Goal: Task Accomplishment & Management: Use online tool/utility

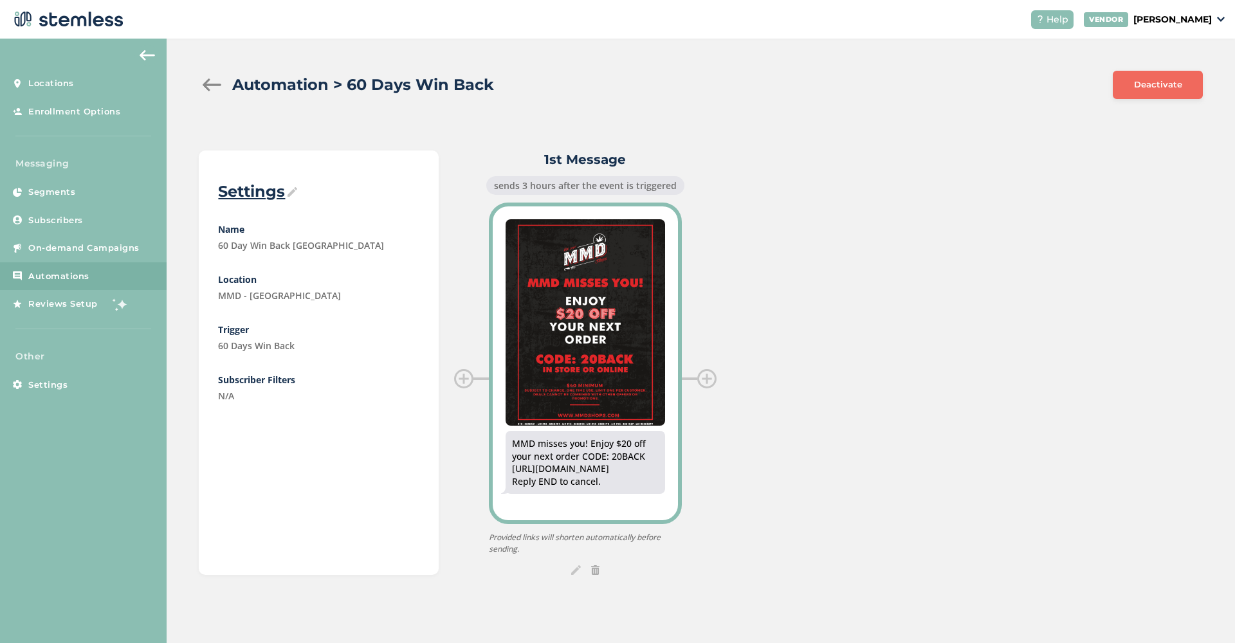
click at [514, 442] on div "MMD misses you! Enjoy $20 off your next order CODE: 20BACK [URL][DOMAIN_NAME] R…" at bounding box center [585, 462] width 147 height 50
click at [565, 446] on div "MMD misses you! Enjoy $20 off your next order CODE: 20BACK [URL][DOMAIN_NAME] R…" at bounding box center [585, 462] width 147 height 50
drag, startPoint x: 511, startPoint y: 445, endPoint x: 653, endPoint y: 454, distance: 141.8
click at [653, 454] on div "MMD misses you! Enjoy $20 off your next order CODE: 20BACK [URL][DOMAIN_NAME] R…" at bounding box center [585, 462] width 147 height 50
copy div "MMD misses you! Enjoy $20 off your next order CODE: 20BACK"
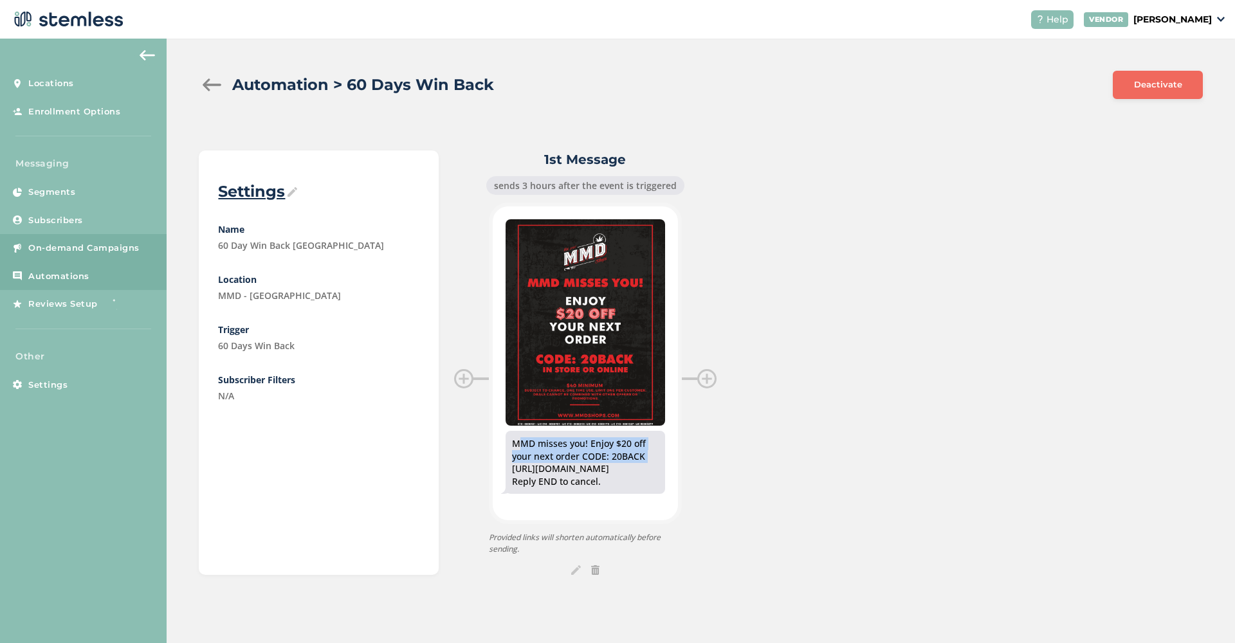
click at [104, 248] on span "On-demand Campaigns" at bounding box center [83, 248] width 111 height 13
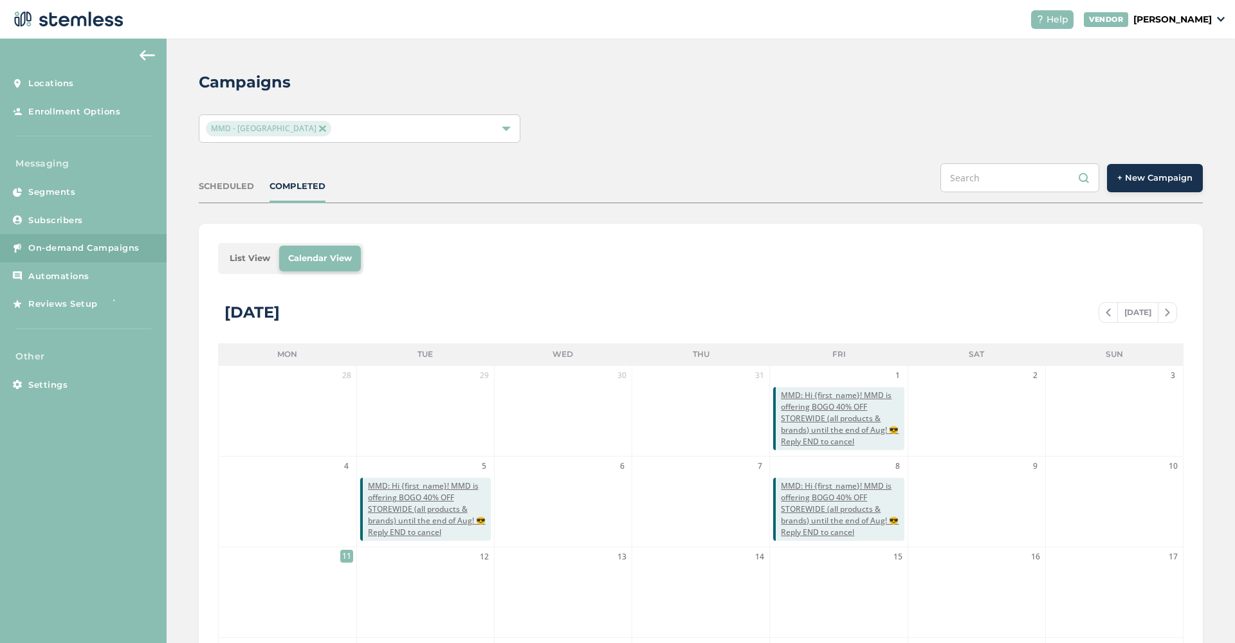
click at [1157, 174] on span "+ New Campaign" at bounding box center [1154, 178] width 75 height 13
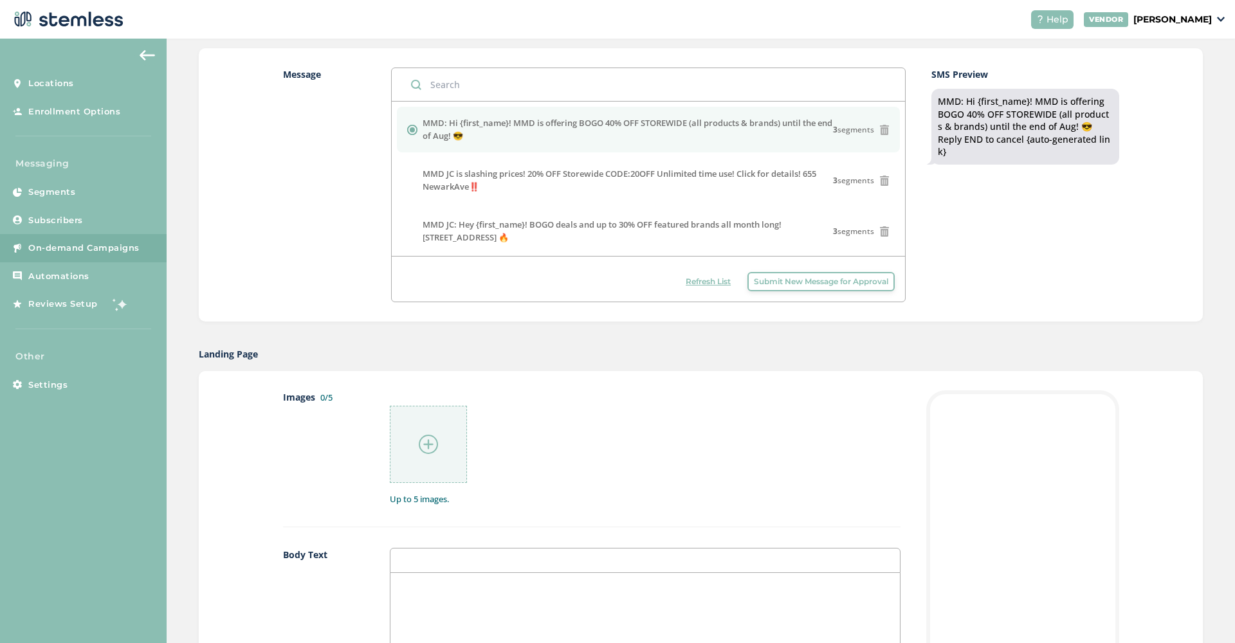
scroll to position [354, 0]
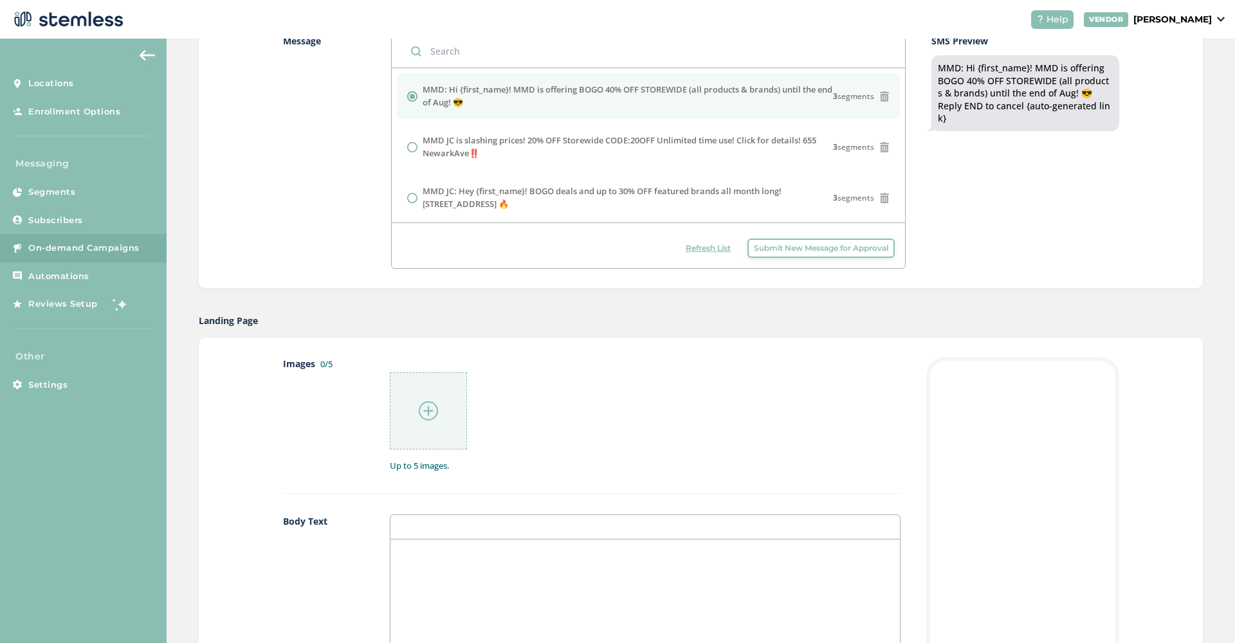
click at [804, 252] on span "Submit New Message for Approval" at bounding box center [821, 248] width 134 height 12
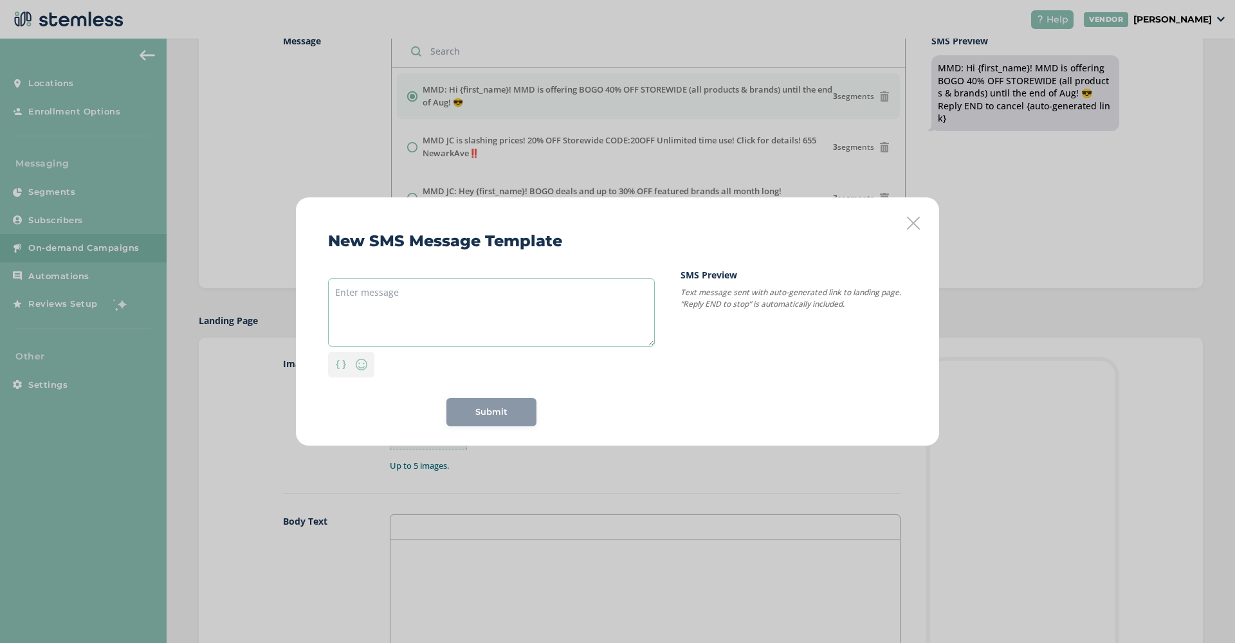
click at [372, 313] on textarea at bounding box center [491, 312] width 327 height 68
paste textarea "MMD misses you! Enjoy $20 off your next order CODE: 20BACK"
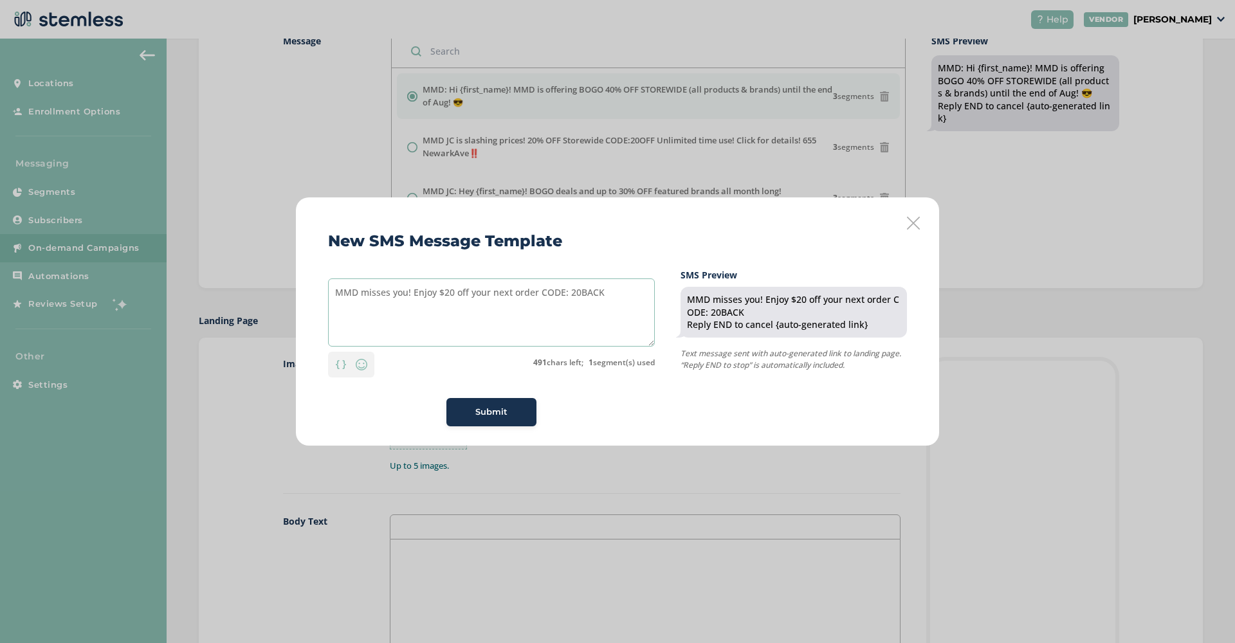
click at [335, 291] on textarea "MMD misses you! Enjoy $20 off your next order CODE: 20BACK" at bounding box center [491, 312] width 327 height 68
click at [339, 367] on img at bounding box center [341, 364] width 10 height 9
click at [345, 302] on div "{first_name}" at bounding box center [341, 300] width 62 height 23
click at [453, 307] on textarea "HEY {first_name}! MMD misses you! Enjoy $20 off your next order CODE: 20BACK" at bounding box center [491, 312] width 327 height 68
click at [348, 292] on textarea "HEY {first_name}! MMD misses you! Enjoy $20 off your next order CODE: 20BACK" at bounding box center [491, 312] width 327 height 68
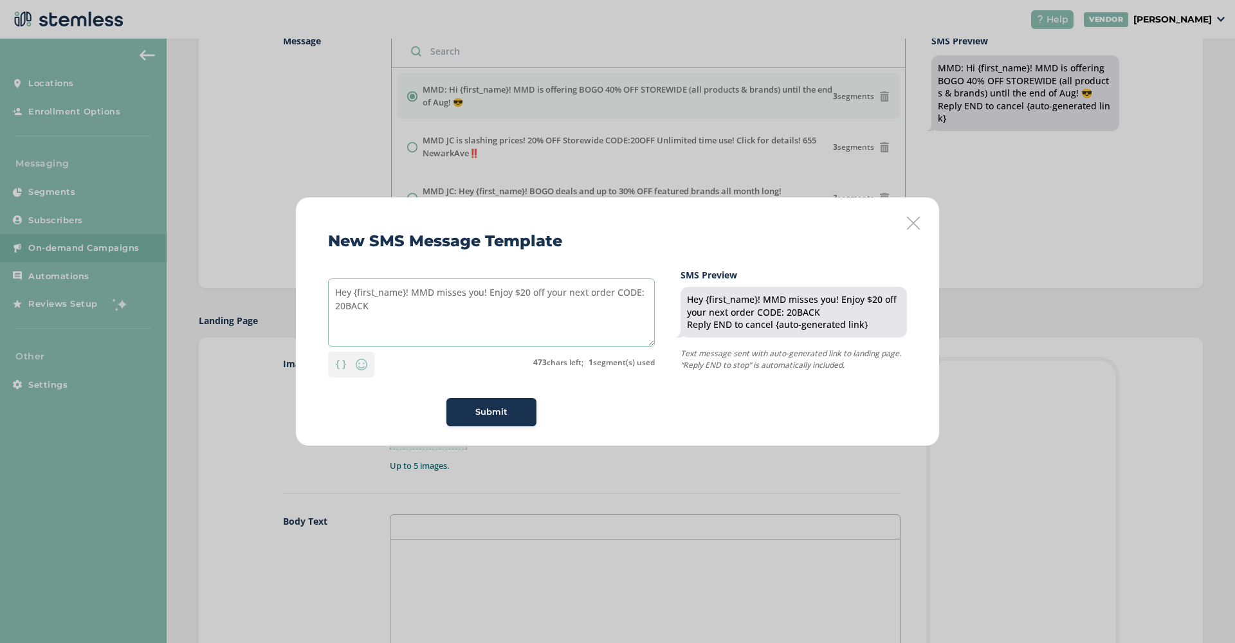
click at [435, 319] on textarea "Hey {first_name}! MMD misses you! Enjoy $20 off your next order CODE: 20BACK" at bounding box center [491, 312] width 327 height 68
type textarea "Hey {first_name}! MMD misses you! Enjoy $20 off your next order CODE: 20BACK"
click at [363, 365] on img at bounding box center [361, 364] width 15 height 15
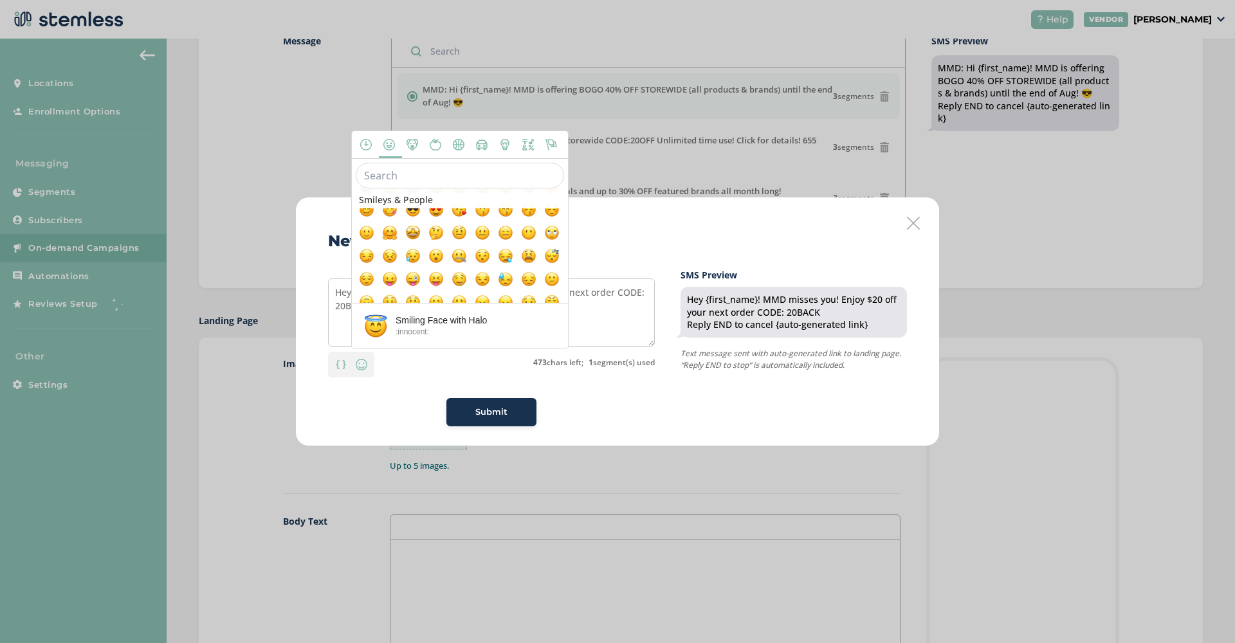
scroll to position [86, 0]
click at [992, 239] on div "New SMS Message Template Hey {first_name}! MMD misses you! Enjoy $20 off your n…" at bounding box center [617, 321] width 1235 height 643
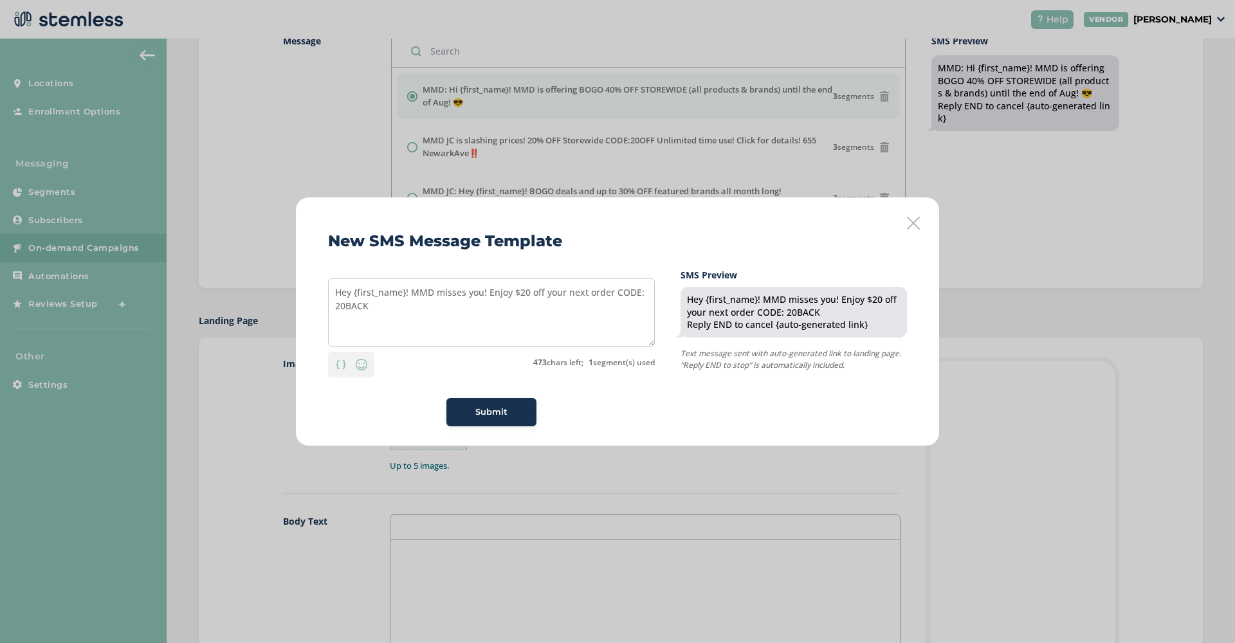
click at [509, 413] on div "Submit" at bounding box center [491, 412] width 69 height 13
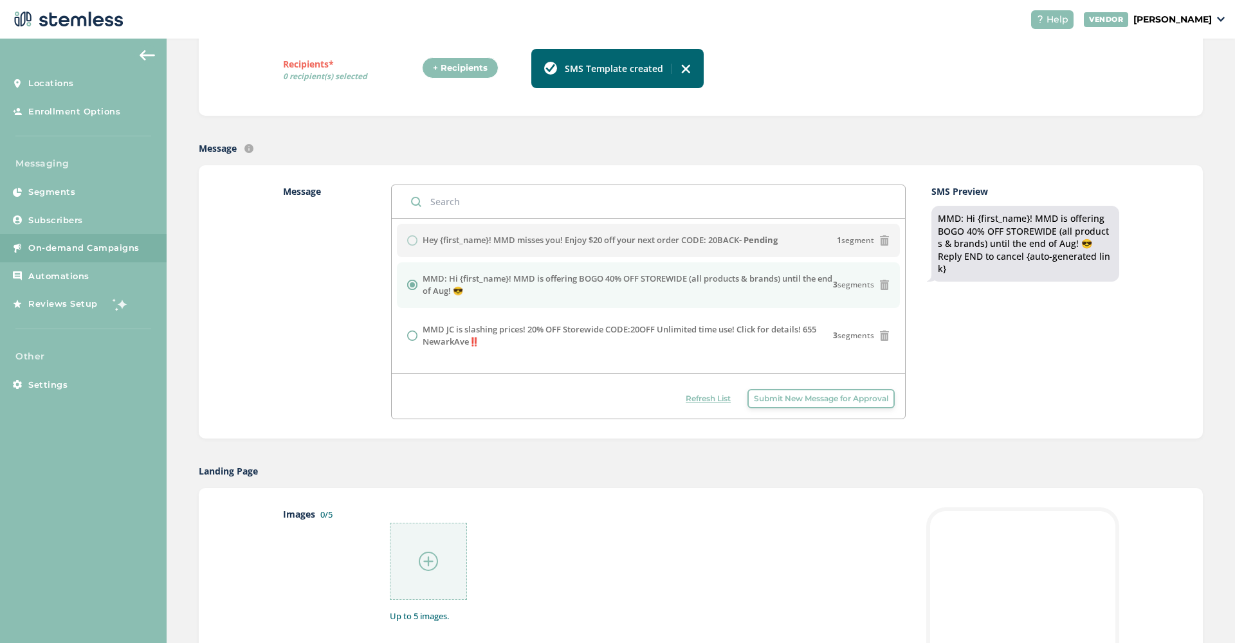
scroll to position [41, 0]
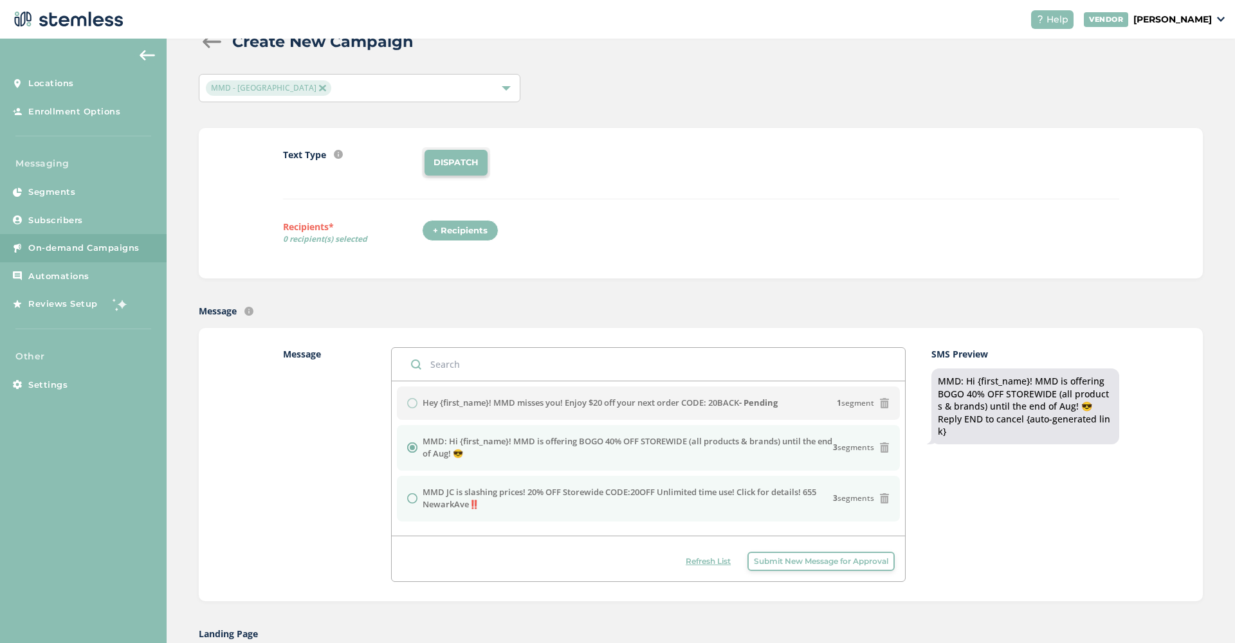
click at [413, 498] on input "radio" at bounding box center [412, 498] width 10 height 10
radio input "true"
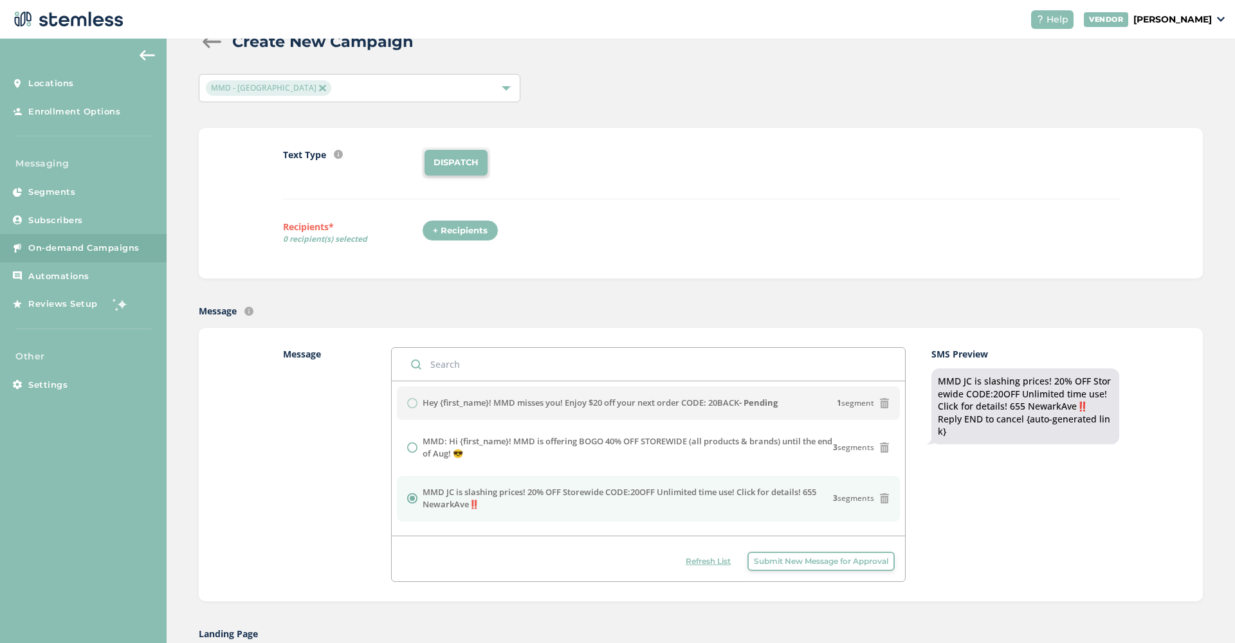
click at [319, 87] on img at bounding box center [322, 88] width 6 height 6
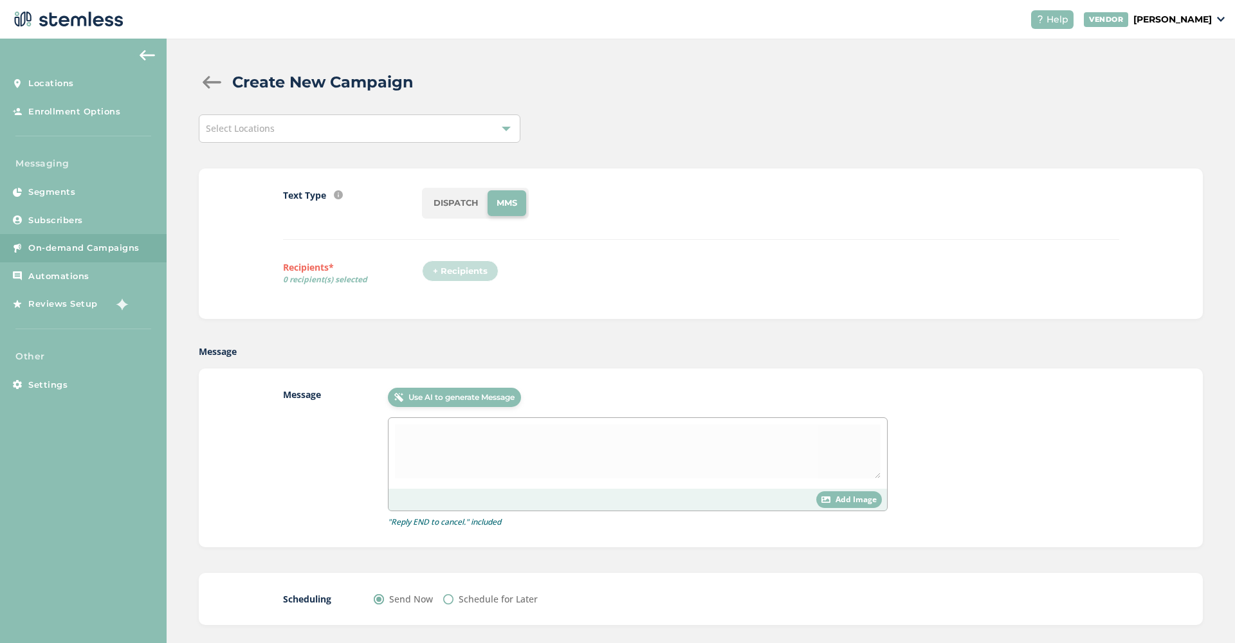
click at [465, 213] on li "DISPATCH" at bounding box center [455, 203] width 63 height 26
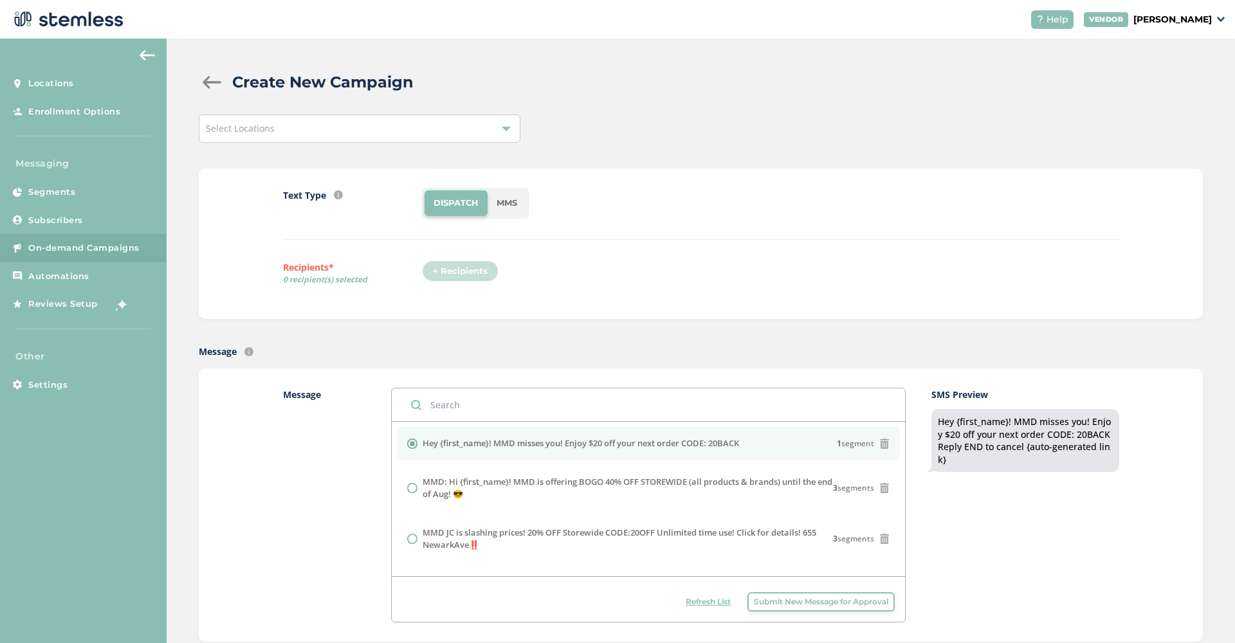
click at [513, 126] on div "Select Locations" at bounding box center [360, 128] width 322 height 28
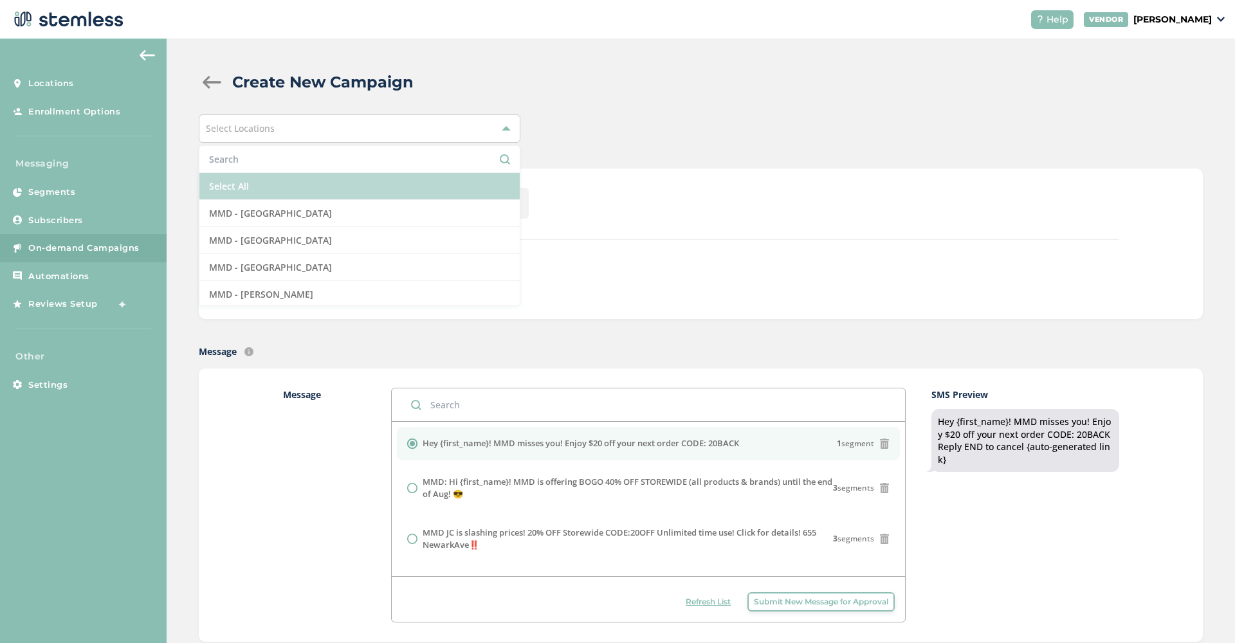
click at [397, 179] on li "Select All" at bounding box center [359, 186] width 320 height 27
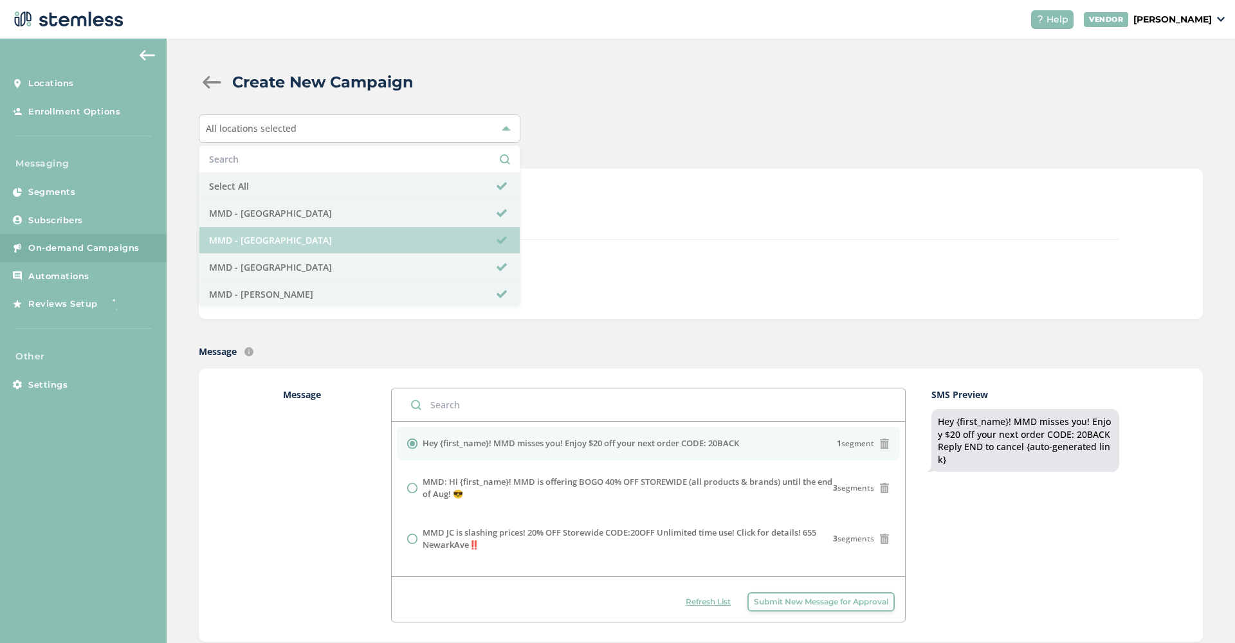
click at [332, 234] on li "MMD - [GEOGRAPHIC_DATA]" at bounding box center [359, 240] width 320 height 27
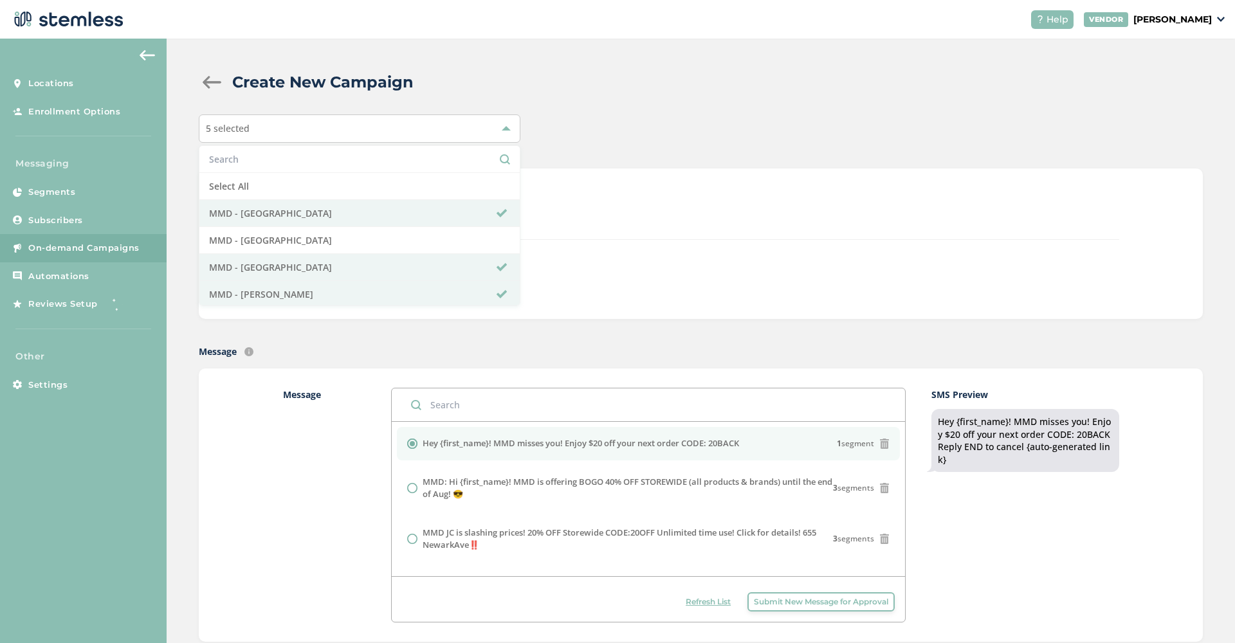
click at [714, 202] on div "DISPATCH" at bounding box center [770, 203] width 696 height 31
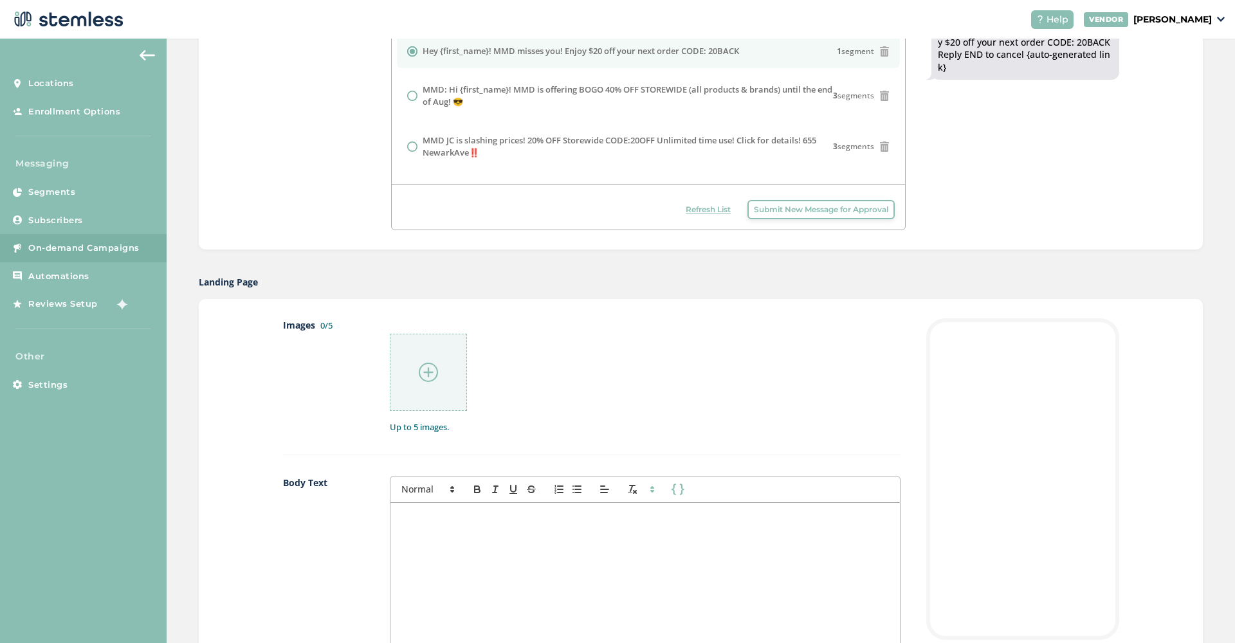
scroll to position [435, 0]
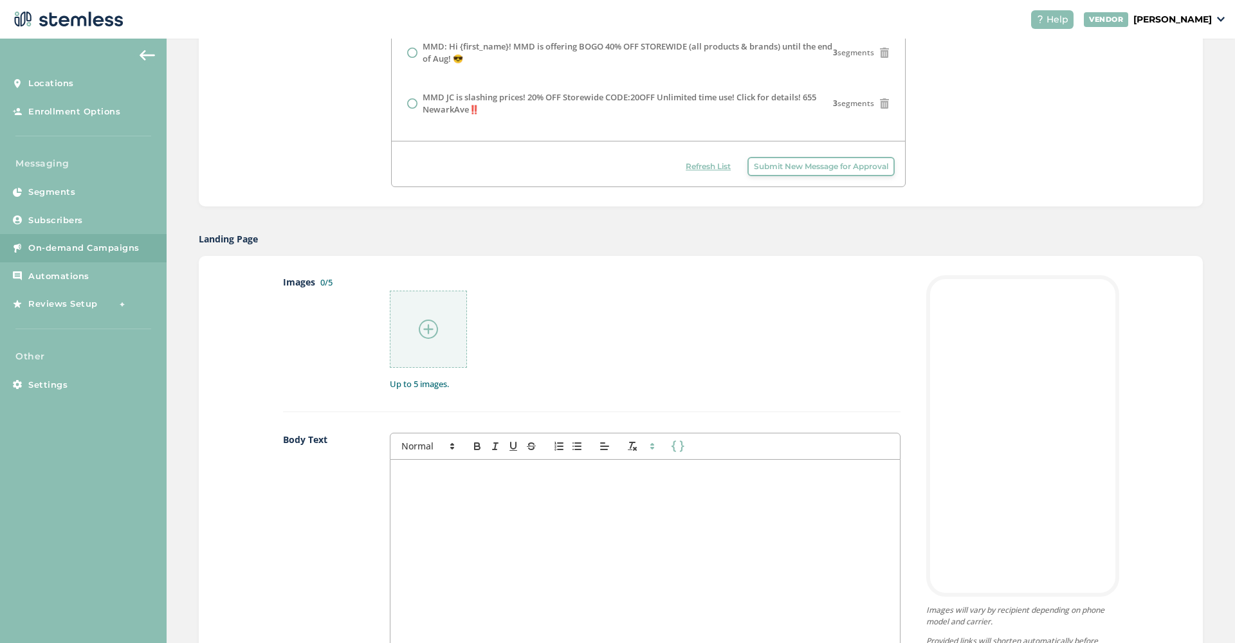
click at [433, 327] on img at bounding box center [428, 329] width 19 height 19
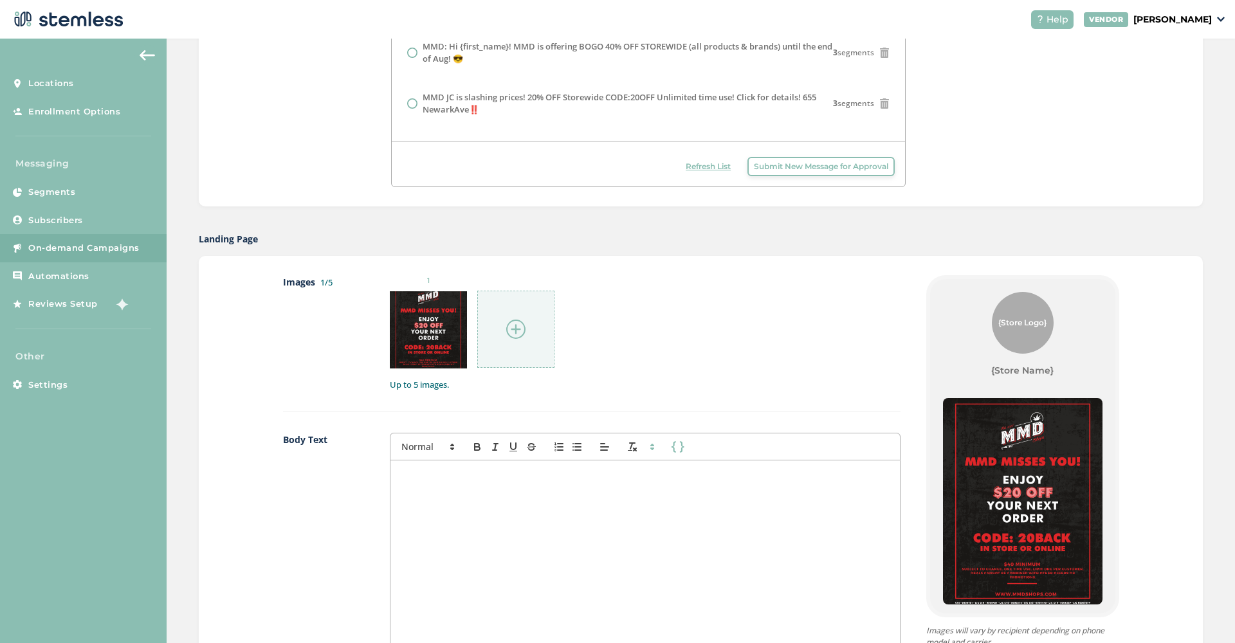
click at [516, 330] on img at bounding box center [515, 329] width 19 height 19
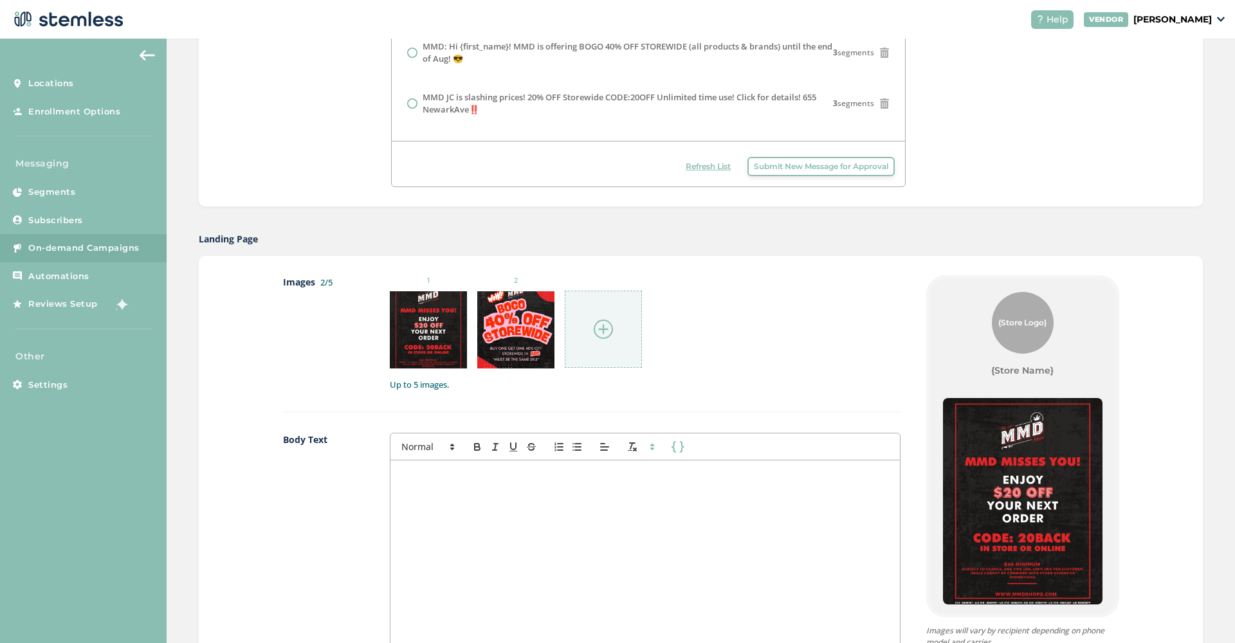
click at [603, 332] on img at bounding box center [603, 329] width 19 height 19
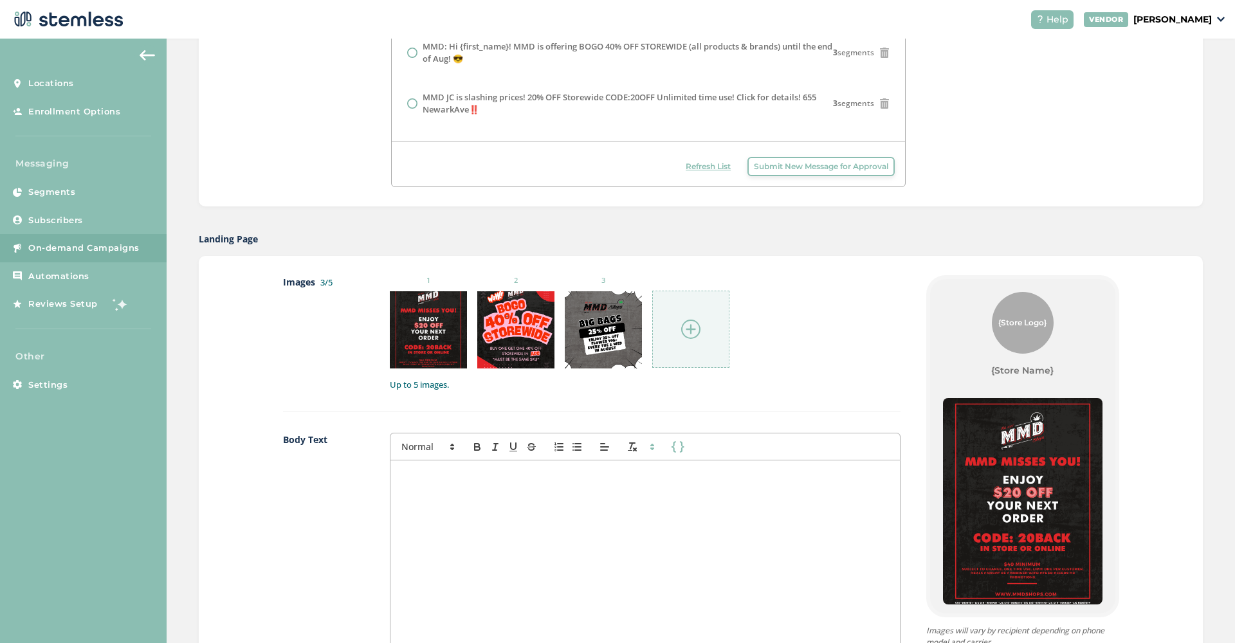
click at [694, 320] on img at bounding box center [690, 329] width 19 height 19
